Goal: Task Accomplishment & Management: Manage account settings

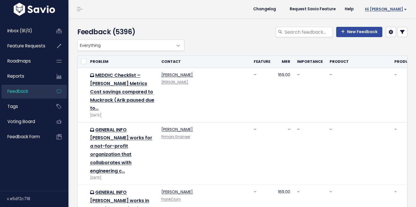
click at [389, 8] on span "Hi [PERSON_NAME]" at bounding box center [386, 9] width 42 height 4
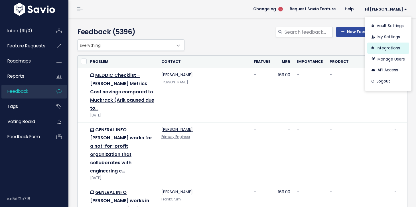
click at [381, 48] on link "Integrations" at bounding box center [388, 47] width 42 height 11
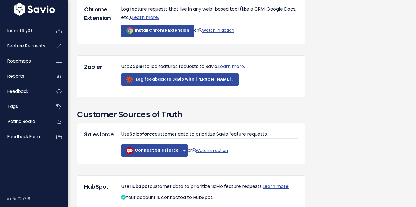
scroll to position [409, 0]
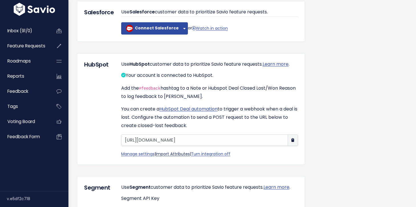
click at [175, 156] on link "Import Attributes" at bounding box center [173, 154] width 34 height 6
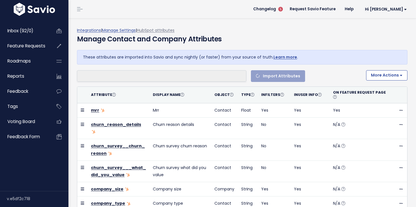
click at [180, 76] on li at bounding box center [160, 75] width 163 height 7
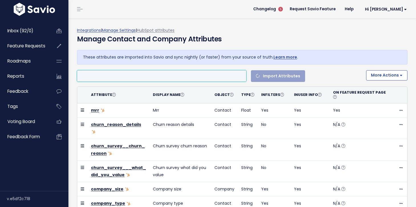
select select
click at [181, 76] on li at bounding box center [161, 75] width 164 height 7
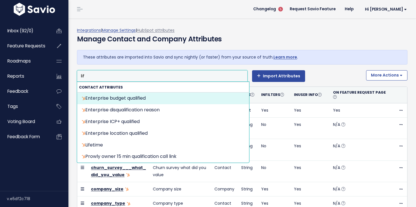
type input "life"
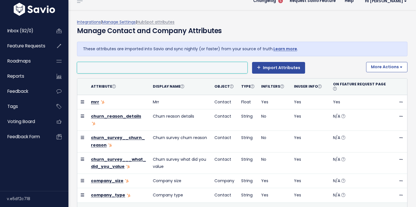
scroll to position [9, 0]
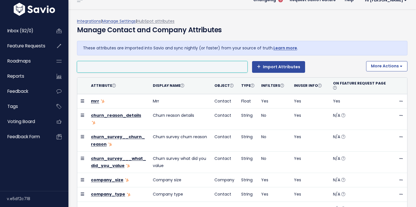
click at [151, 67] on li at bounding box center [161, 66] width 164 height 7
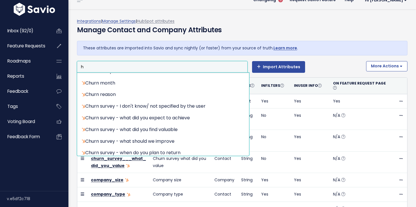
scroll to position [0, 0]
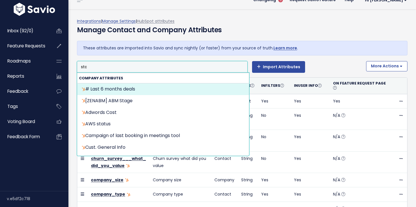
type input "stag"
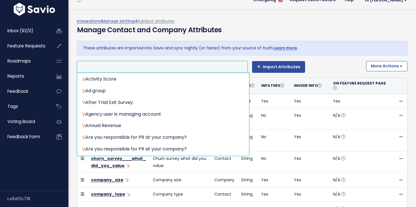
scroll to position [2116, 0]
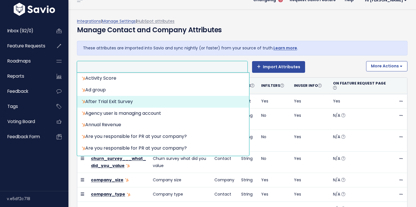
click at [255, 18] on div "Integrations | Manage Settings | HubSpot attributes Manage Contact and Company …" at bounding box center [242, 29] width 330 height 23
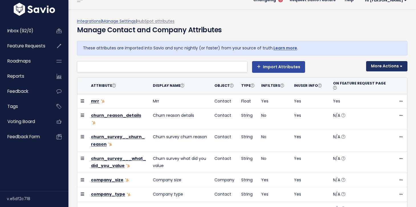
click at [401, 65] on button "More Actions" at bounding box center [386, 66] width 41 height 10
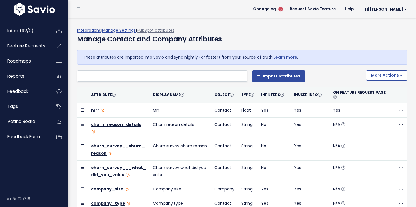
click at [334, 50] on div "These attributes are imported into Savio and sync nightly (or faster) from your…" at bounding box center [242, 57] width 330 height 15
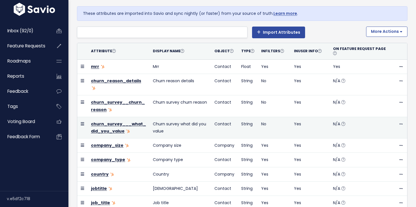
scroll to position [42, 0]
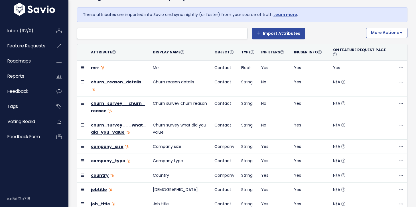
click at [346, 34] on div "# Last 6 months deals [ZENABM] ABM Stage [ZENABM] Active ABM Campaigns [ZENABM]…" at bounding box center [219, 33] width 284 height 11
